Goal: Transaction & Acquisition: Purchase product/service

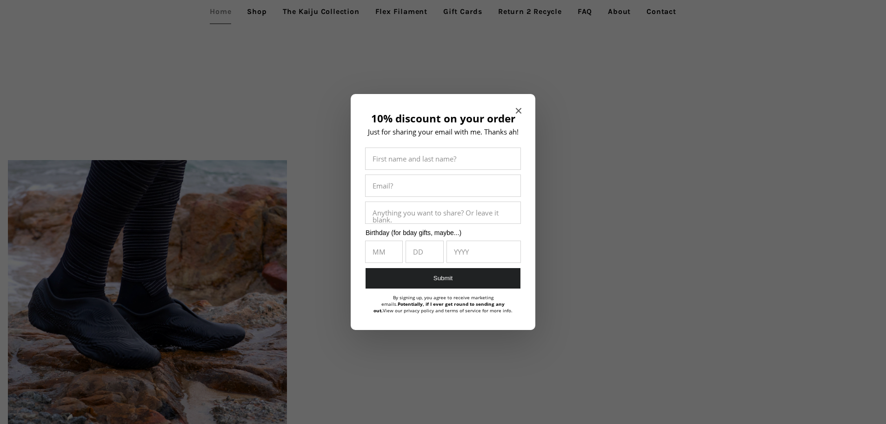
scroll to position [2019, 0]
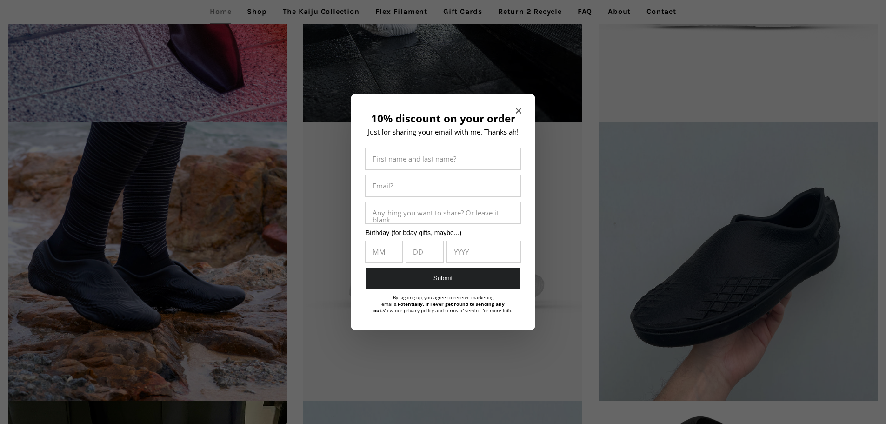
click at [314, 153] on div at bounding box center [443, 212] width 886 height 424
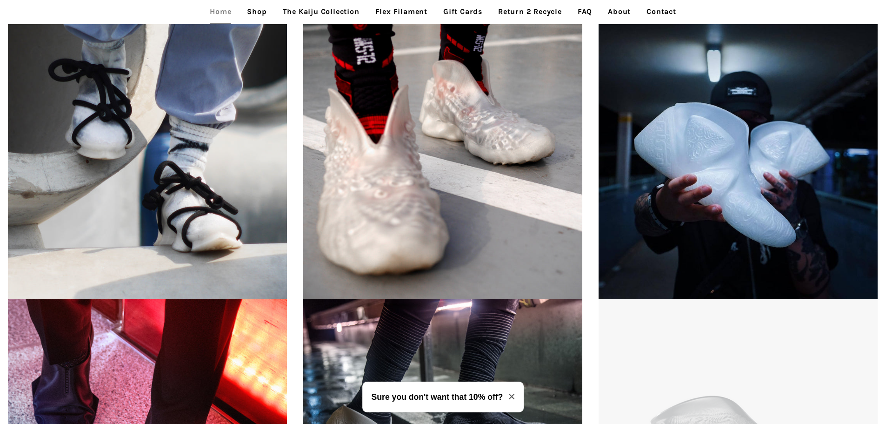
scroll to position [1561, 0]
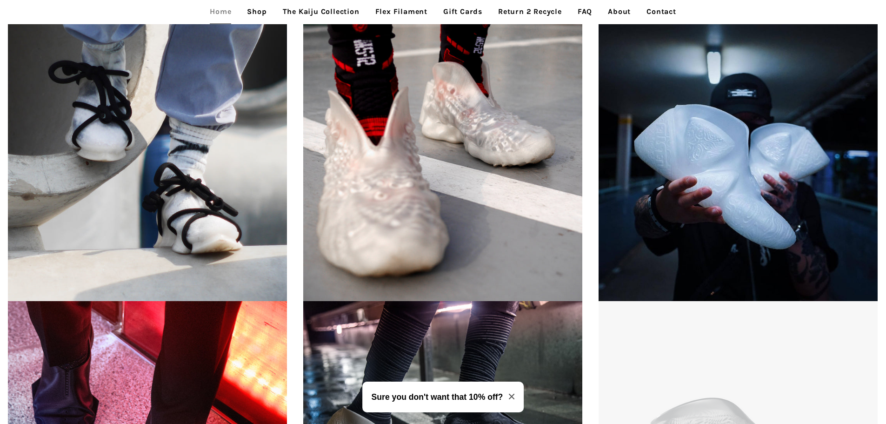
click at [654, 207] on span "FUSED Gaiba - Translucent Regular price US$195" at bounding box center [738, 161] width 295 height 279
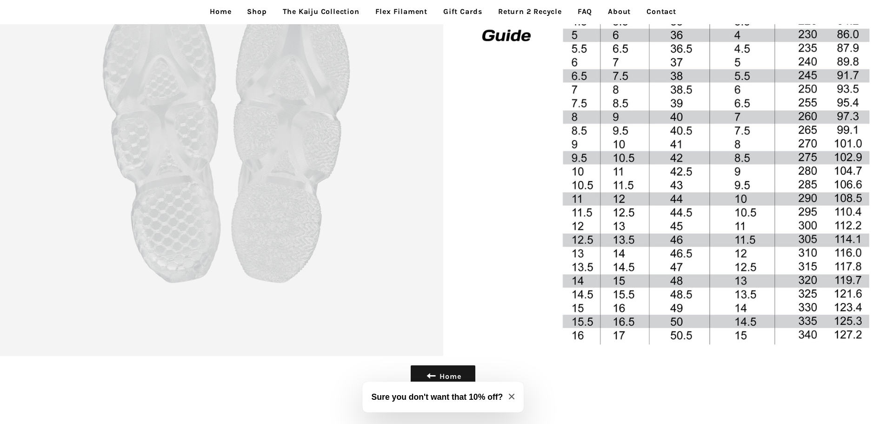
scroll to position [2508, 0]
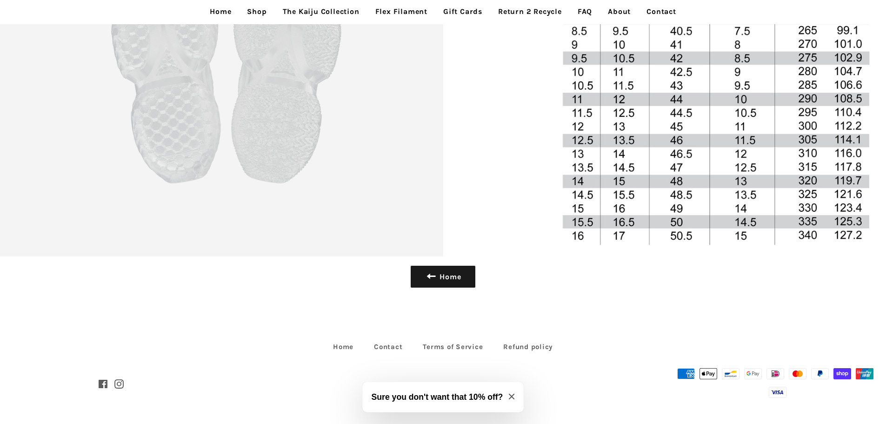
click at [471, 386] on button "Sure you don't want that 10% off?" at bounding box center [443, 396] width 162 height 31
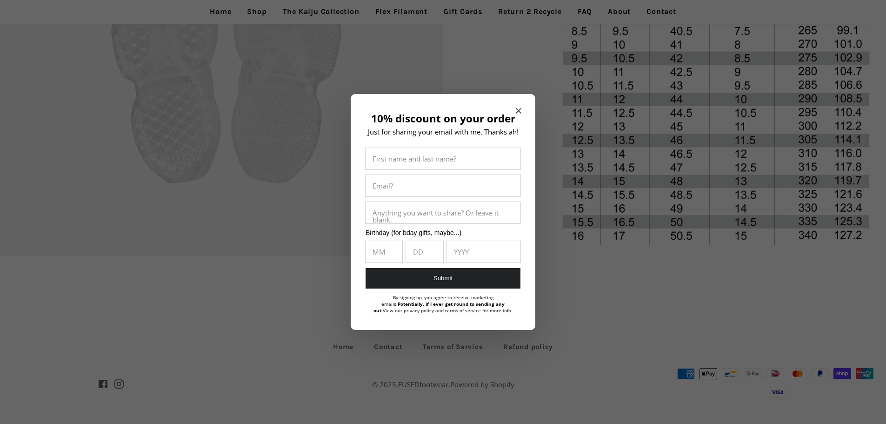
click at [356, 18] on div at bounding box center [443, 212] width 886 height 424
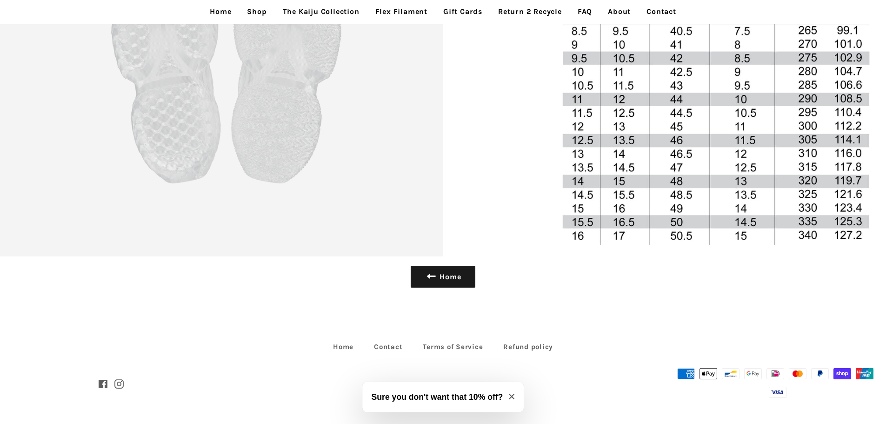
click at [318, 21] on link "The Kaiju Collection" at bounding box center [321, 11] width 91 height 23
